Goal: Navigation & Orientation: Find specific page/section

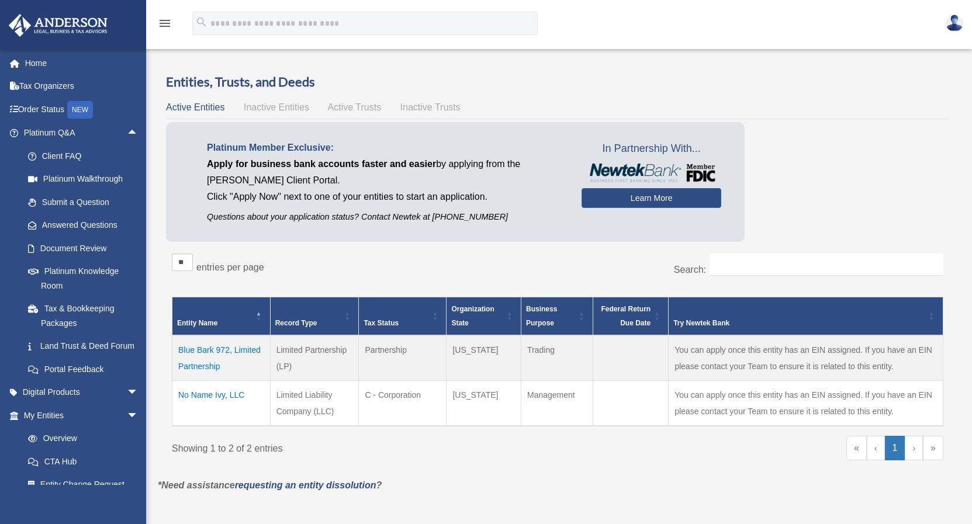
scroll to position [89, 0]
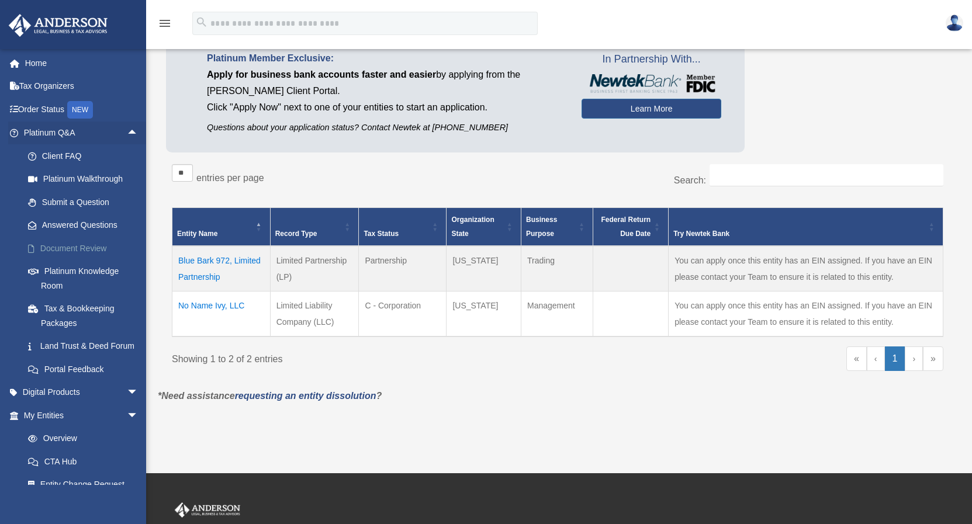
click at [67, 246] on link "Document Review" at bounding box center [86, 248] width 140 height 23
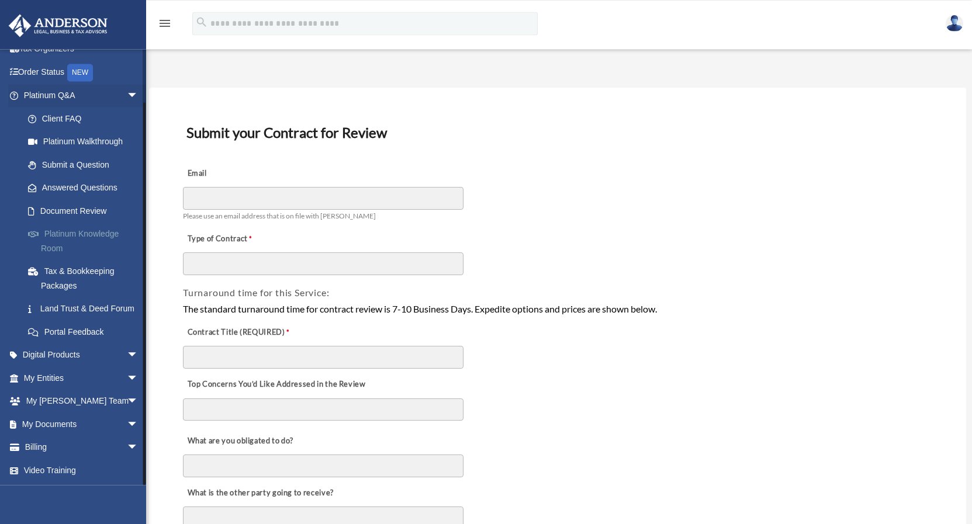
scroll to position [15, 0]
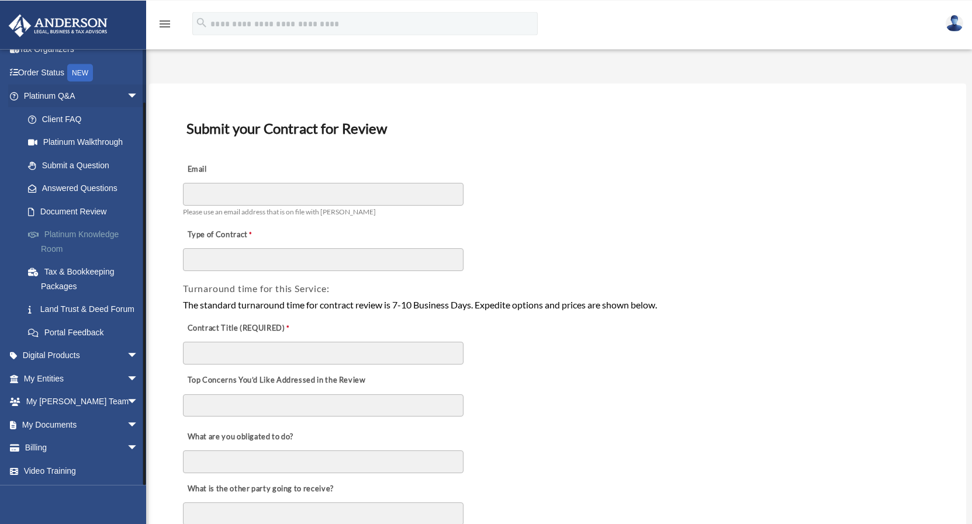
click at [61, 223] on link "Platinum Knowledge Room" at bounding box center [86, 241] width 140 height 37
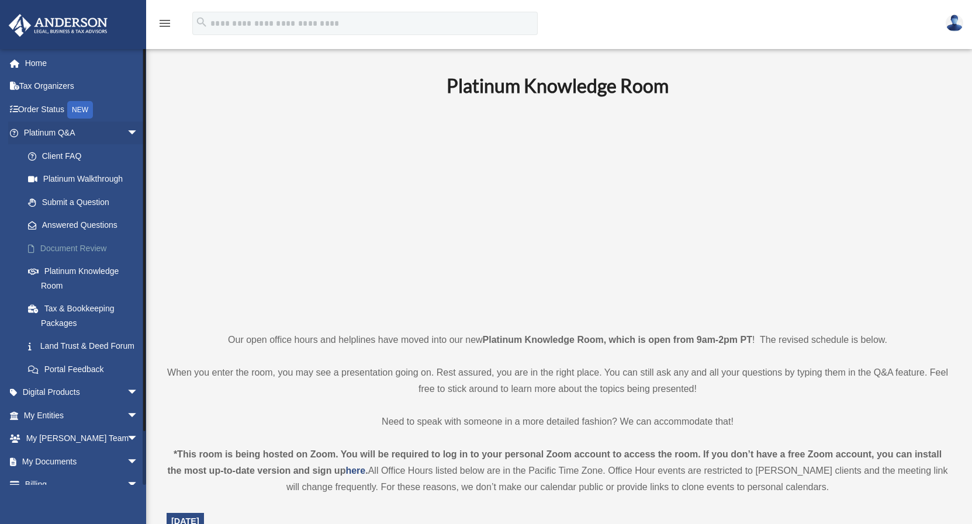
click at [68, 247] on link "Document Review" at bounding box center [86, 248] width 140 height 23
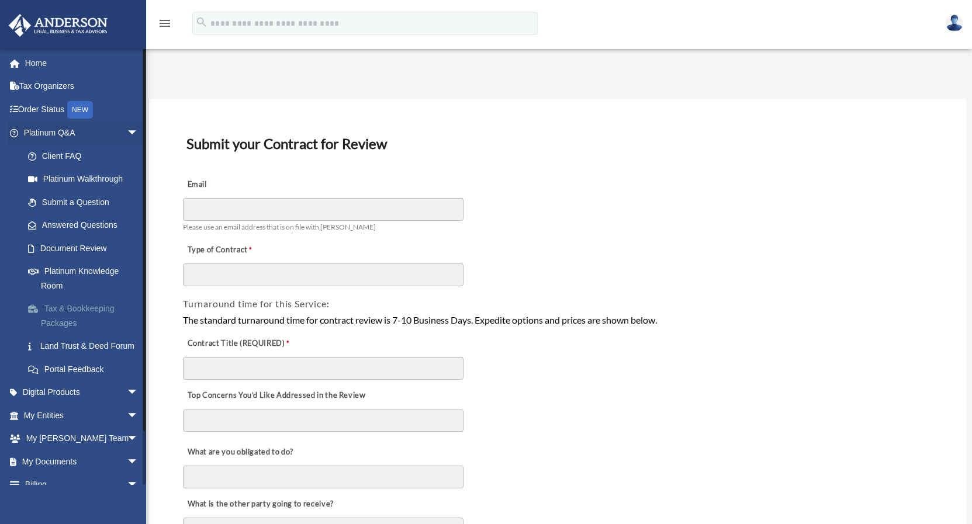
click at [84, 306] on link "Tax & Bookkeeping Packages" at bounding box center [86, 315] width 140 height 37
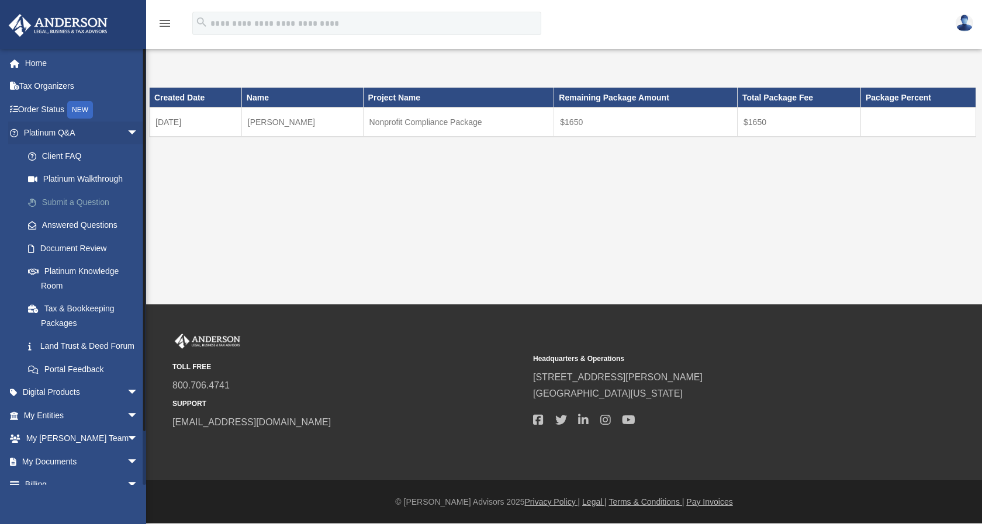
click at [79, 202] on link "Submit a Question" at bounding box center [86, 201] width 140 height 23
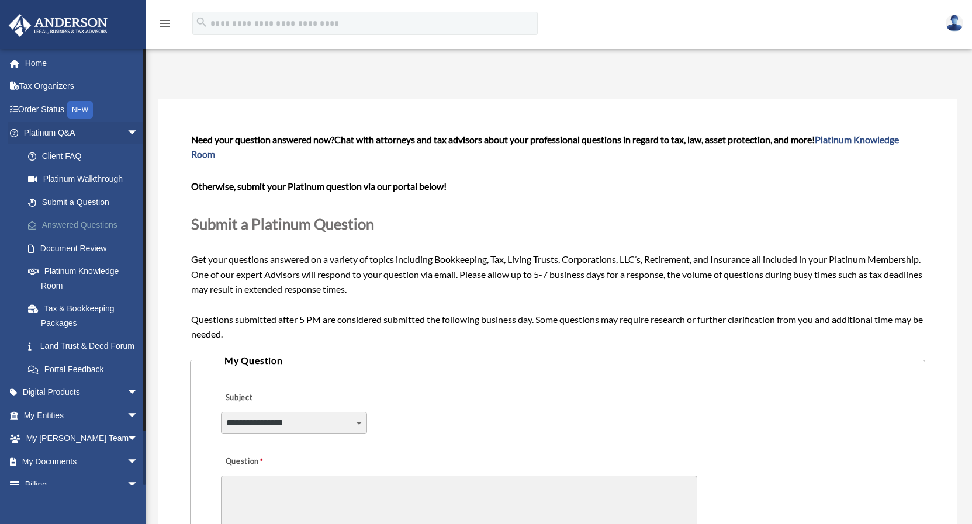
click at [87, 217] on link "Answered Questions" at bounding box center [86, 225] width 140 height 23
click at [86, 221] on link "Answered Questions" at bounding box center [86, 225] width 140 height 23
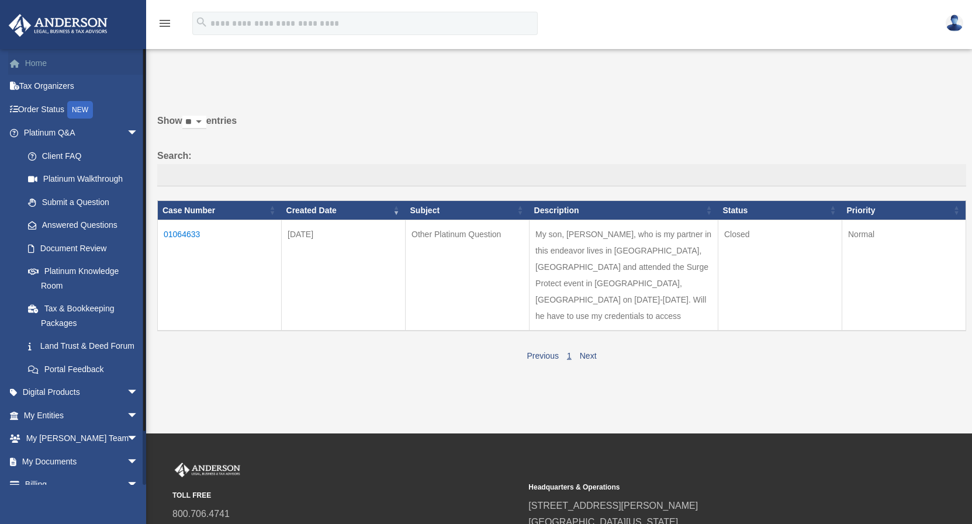
click at [39, 67] on link "Home" at bounding box center [82, 62] width 148 height 23
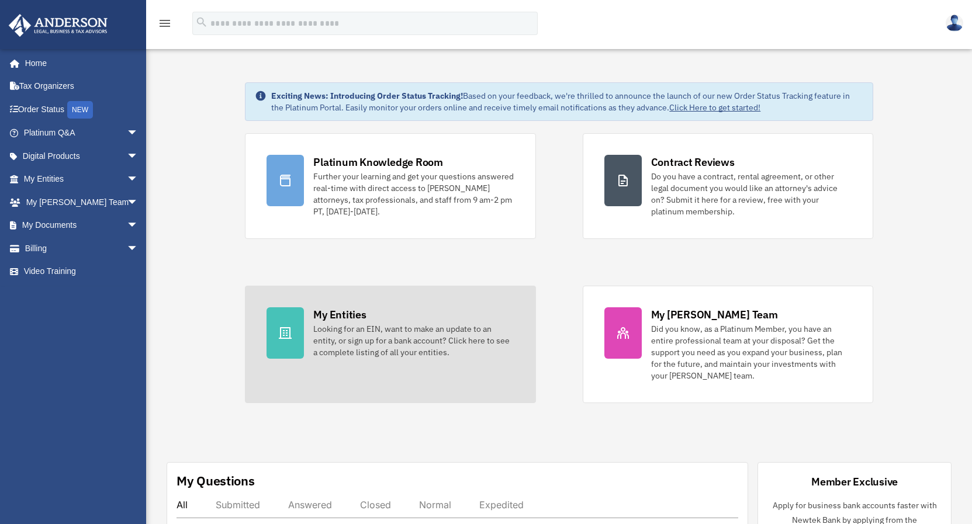
click at [289, 343] on div at bounding box center [284, 332] width 37 height 51
